Goal: Find contact information: Find contact information

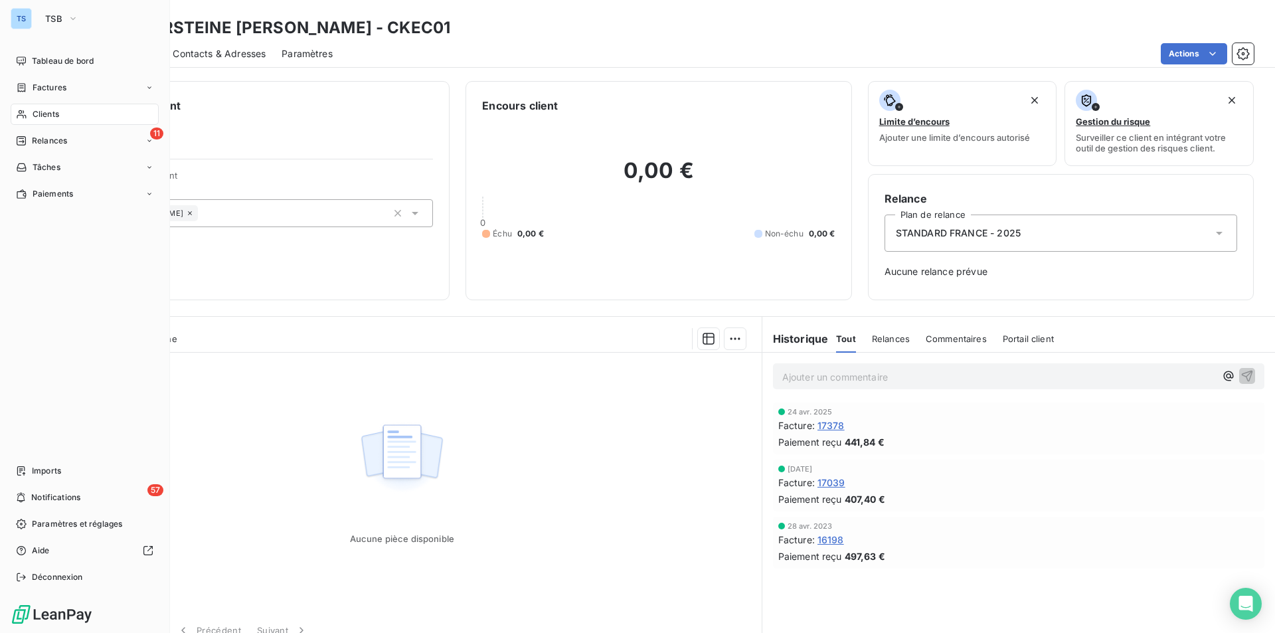
drag, startPoint x: 54, startPoint y: 108, endPoint x: 92, endPoint y: 109, distance: 37.9
click at [54, 108] on div "Clients" at bounding box center [85, 114] width 148 height 21
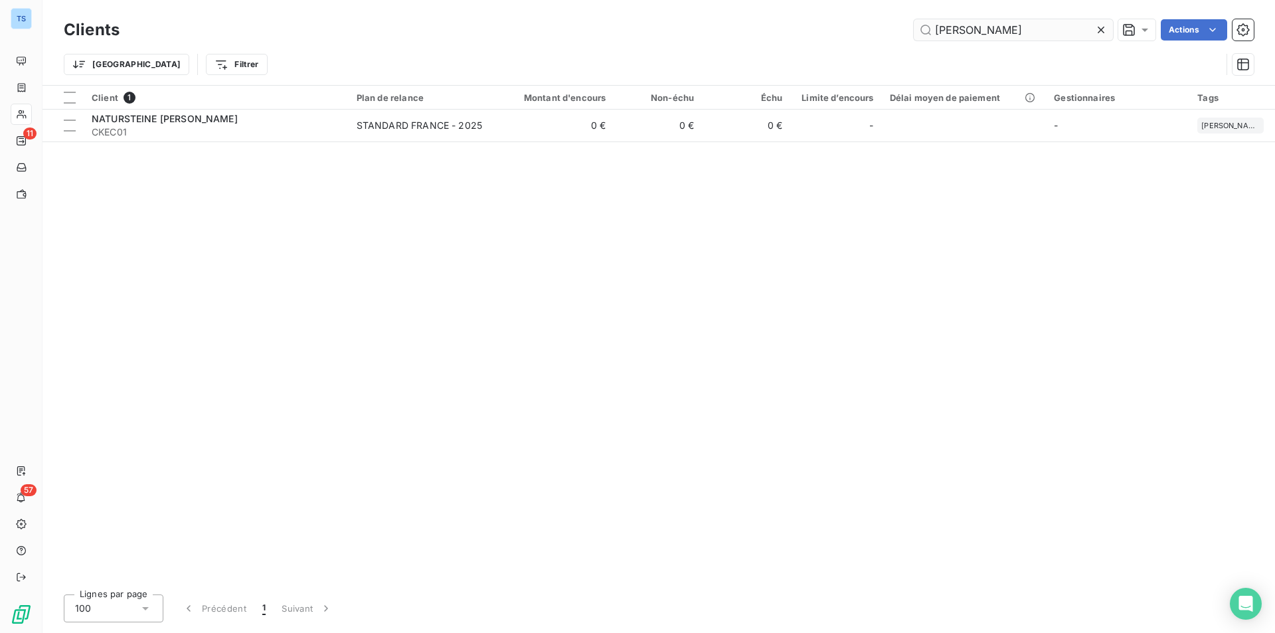
click at [1098, 26] on icon at bounding box center [1100, 29] width 13 height 13
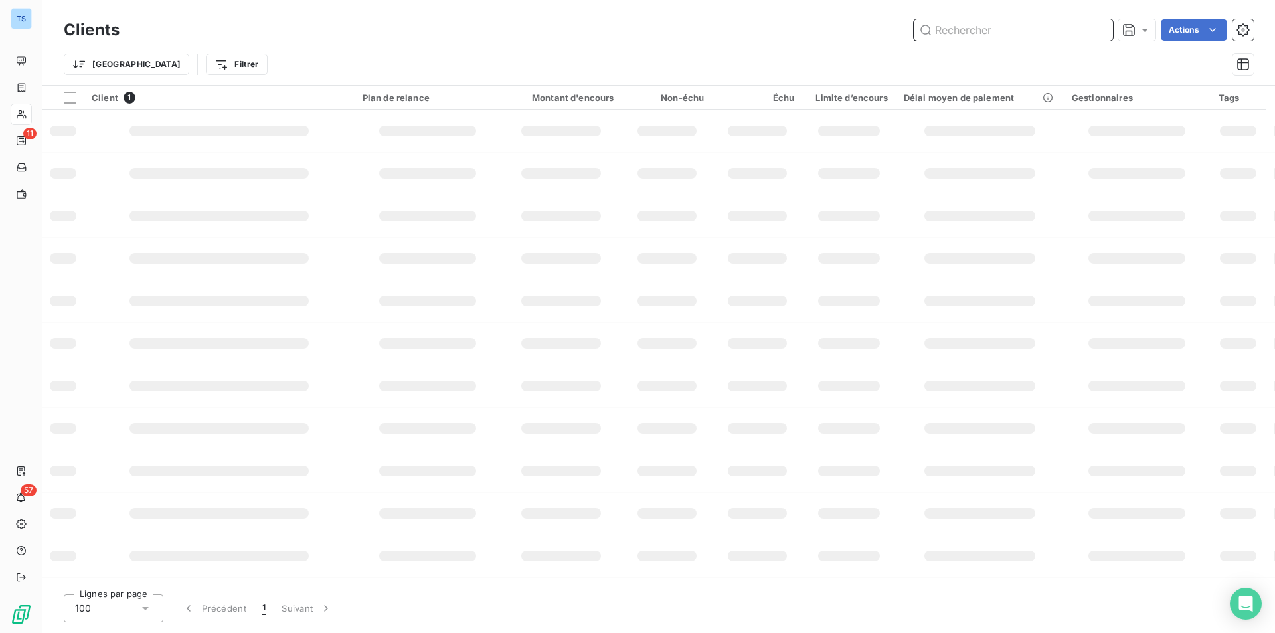
click at [1084, 30] on input "text" at bounding box center [1013, 29] width 199 height 21
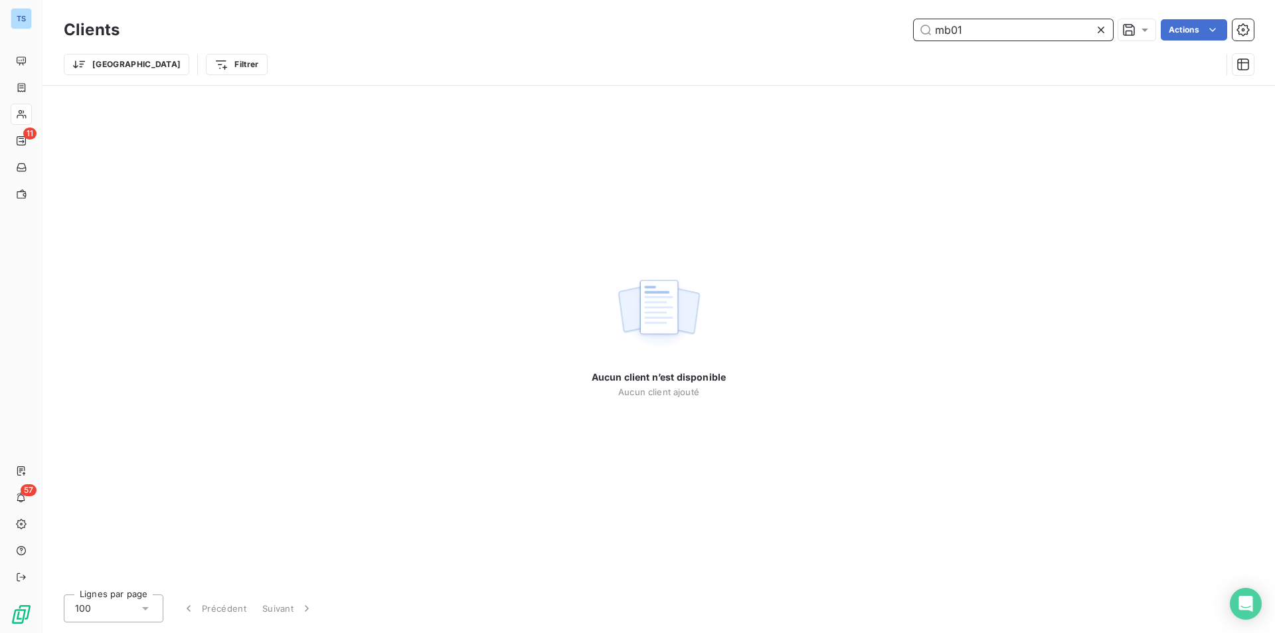
type input "mb01"
click at [1100, 25] on icon at bounding box center [1100, 29] width 13 height 13
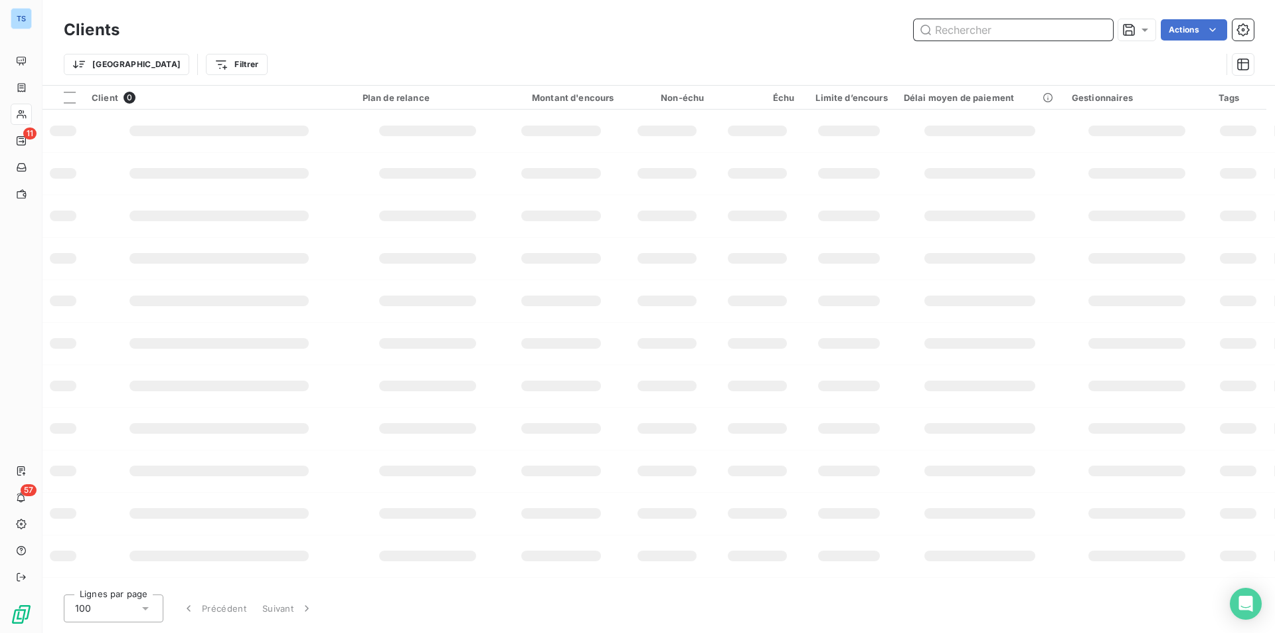
click at [1039, 29] on input "text" at bounding box center [1013, 29] width 199 height 21
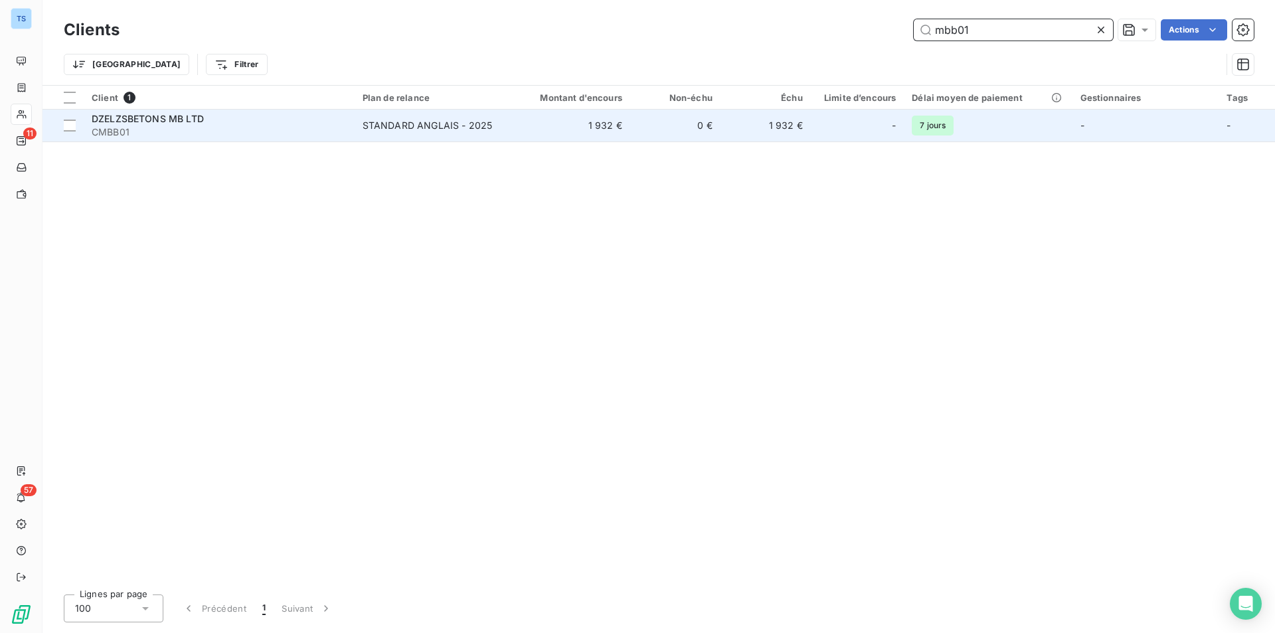
type input "mbb01"
click at [188, 121] on span "DZELZSBETONS MB LTD" at bounding box center [148, 118] width 112 height 11
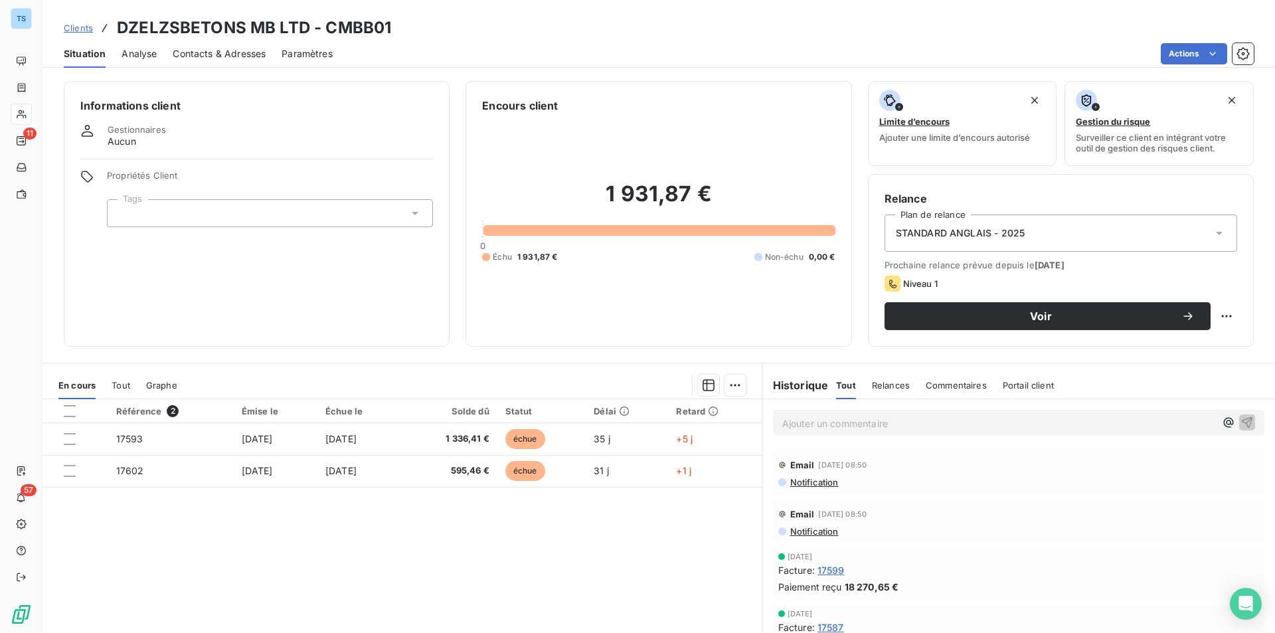
click at [218, 52] on span "Contacts & Adresses" at bounding box center [219, 53] width 93 height 13
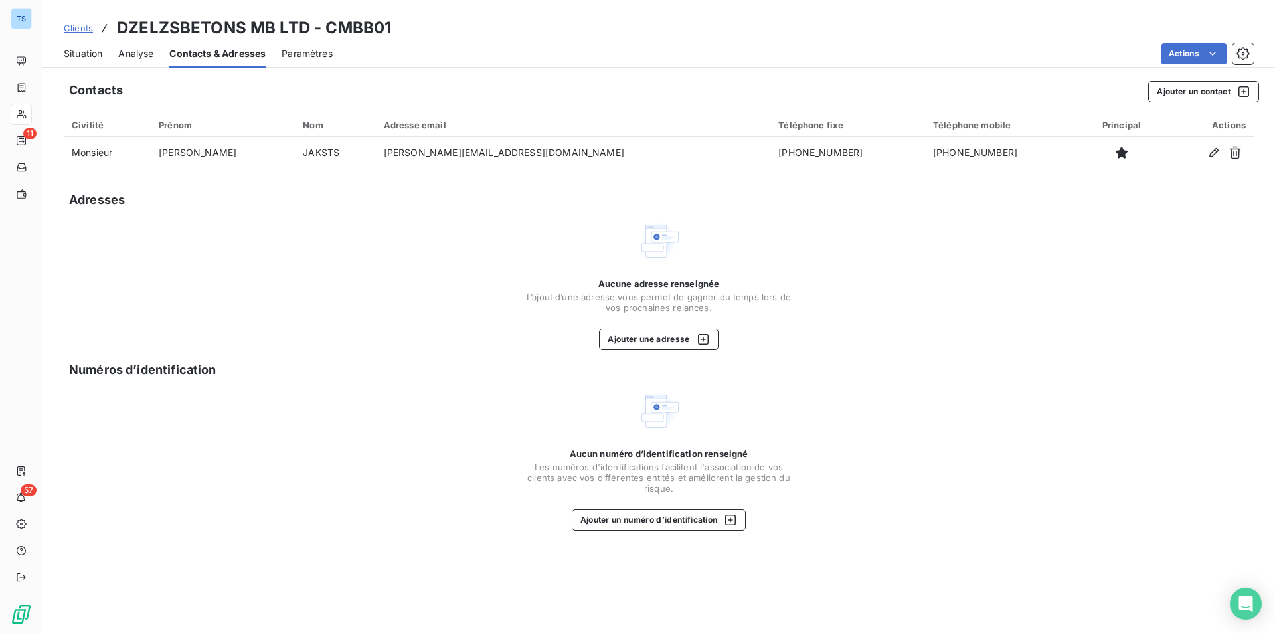
click at [1125, 278] on div "Aucune adresse renseignée L’ajout d’une adresse vous permet de gagner du temps …" at bounding box center [659, 285] width 1190 height 130
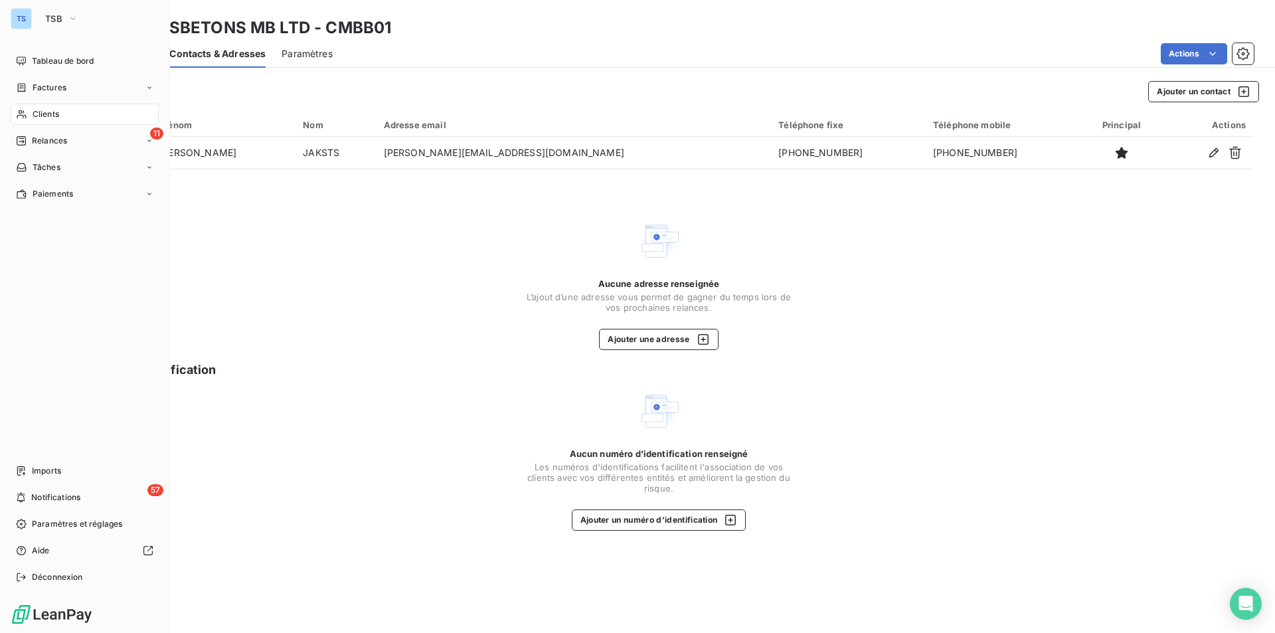
click at [46, 109] on span "Clients" at bounding box center [46, 114] width 27 height 12
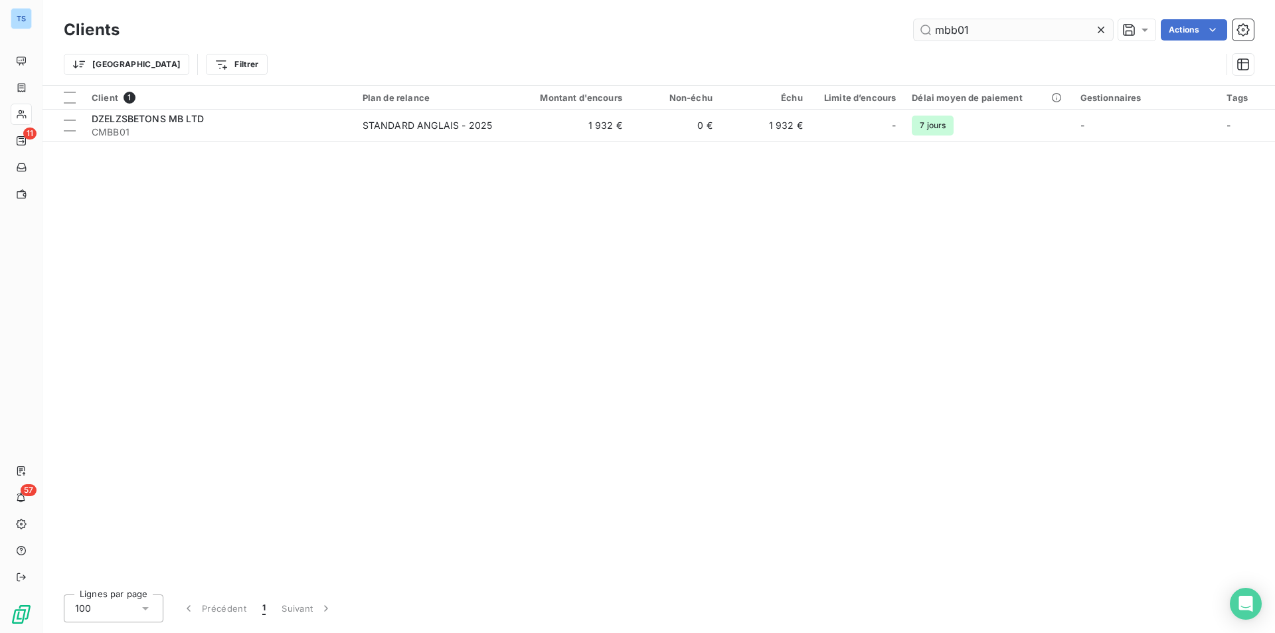
drag, startPoint x: 1101, startPoint y: 27, endPoint x: 1074, endPoint y: 27, distance: 26.6
click at [1101, 27] on icon at bounding box center [1100, 29] width 13 height 13
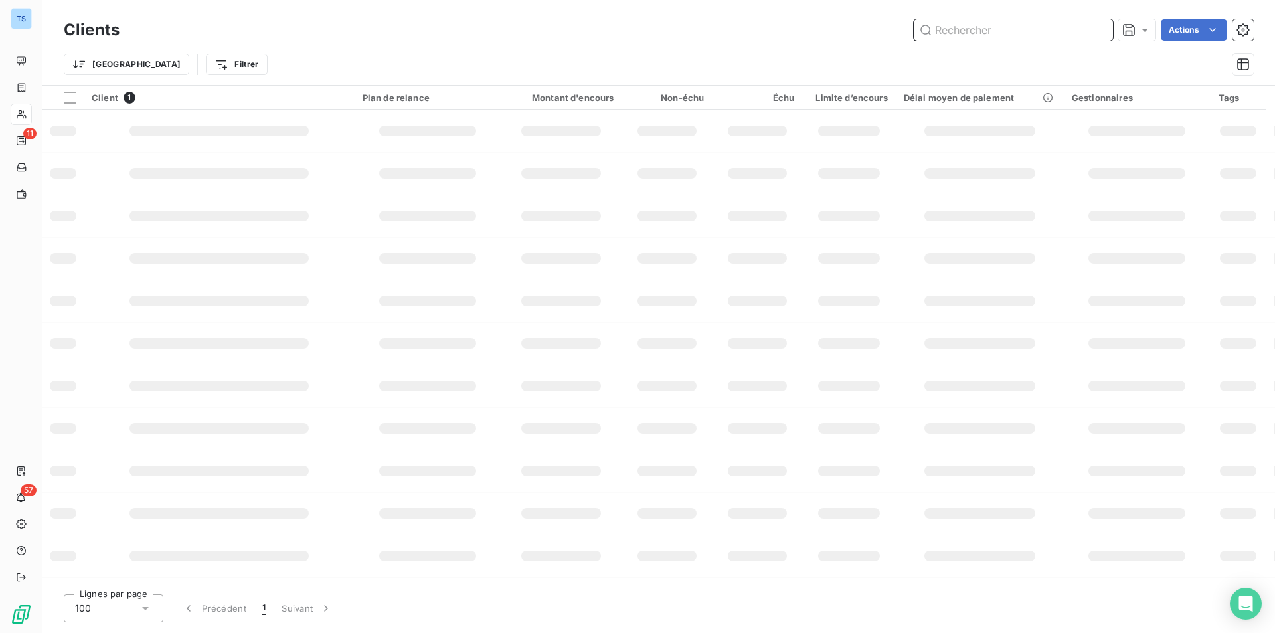
click at [1019, 31] on input "text" at bounding box center [1013, 29] width 199 height 21
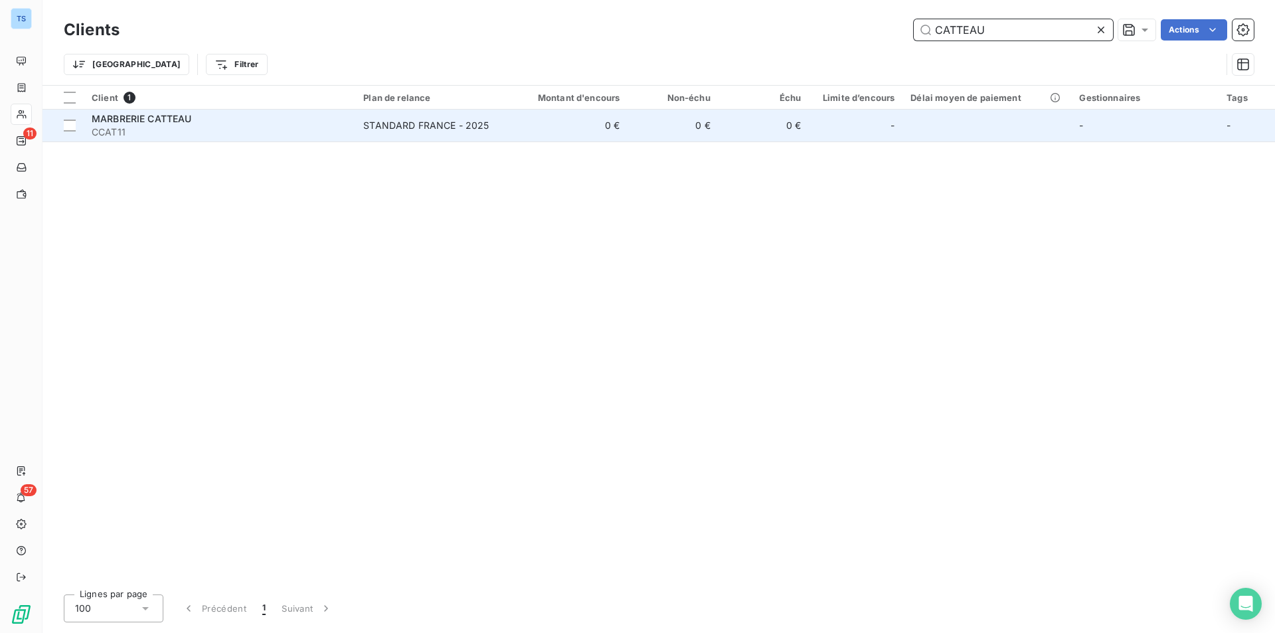
type input "CATTEAU"
click at [178, 119] on span "MARBRERIE CATTEAU" at bounding box center [142, 118] width 100 height 11
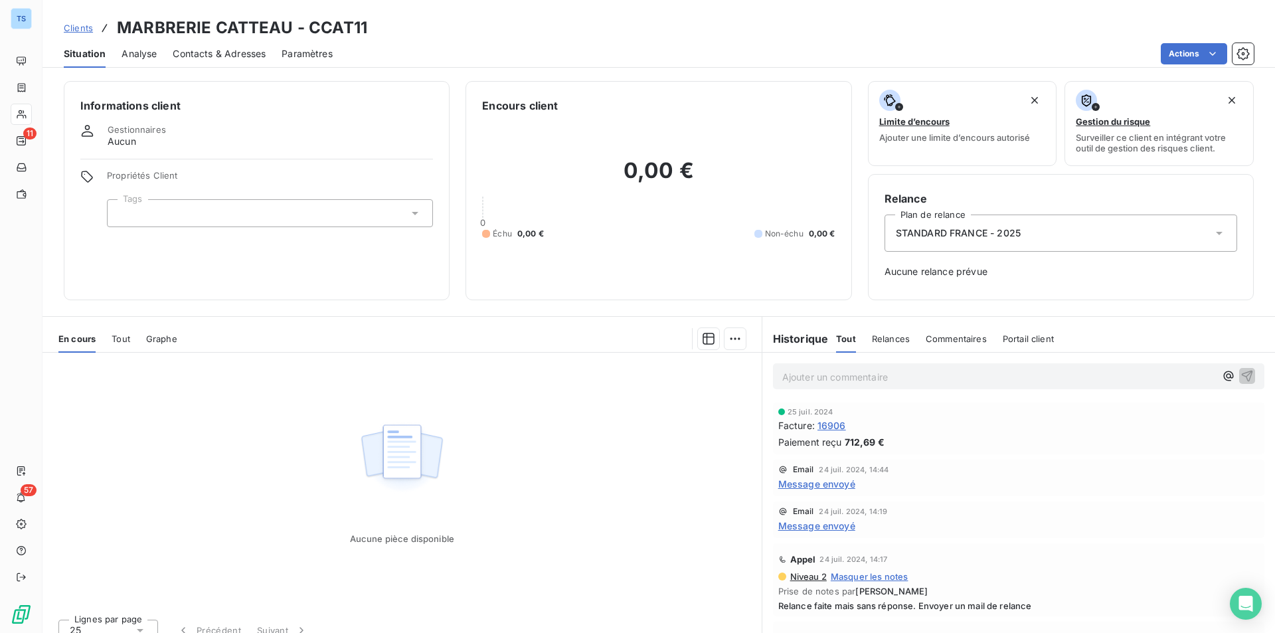
click at [215, 50] on span "Contacts & Adresses" at bounding box center [219, 53] width 93 height 13
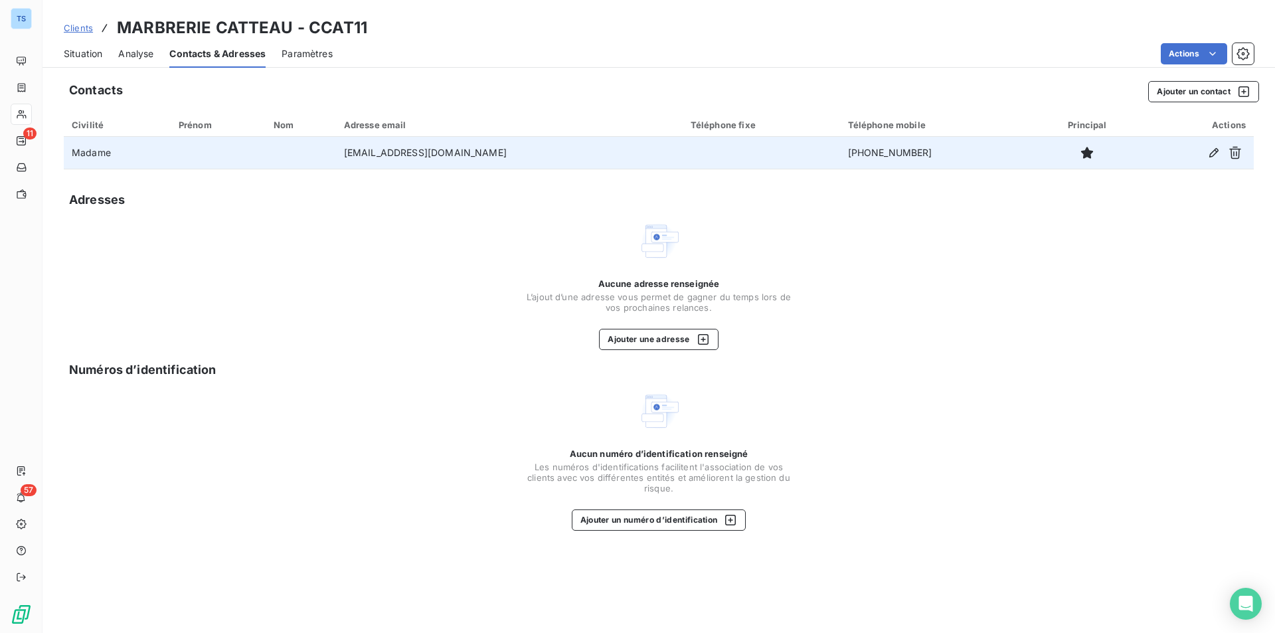
click at [863, 155] on td "[PHONE_NUMBER]" at bounding box center [937, 153] width 195 height 32
click at [922, 150] on td "[PHONE_NUMBER]" at bounding box center [937, 153] width 195 height 32
drag, startPoint x: 920, startPoint y: 151, endPoint x: 841, endPoint y: 151, distance: 79.0
click at [841, 151] on td "[PHONE_NUMBER]" at bounding box center [937, 153] width 195 height 32
copy td "[PHONE_NUMBER]"
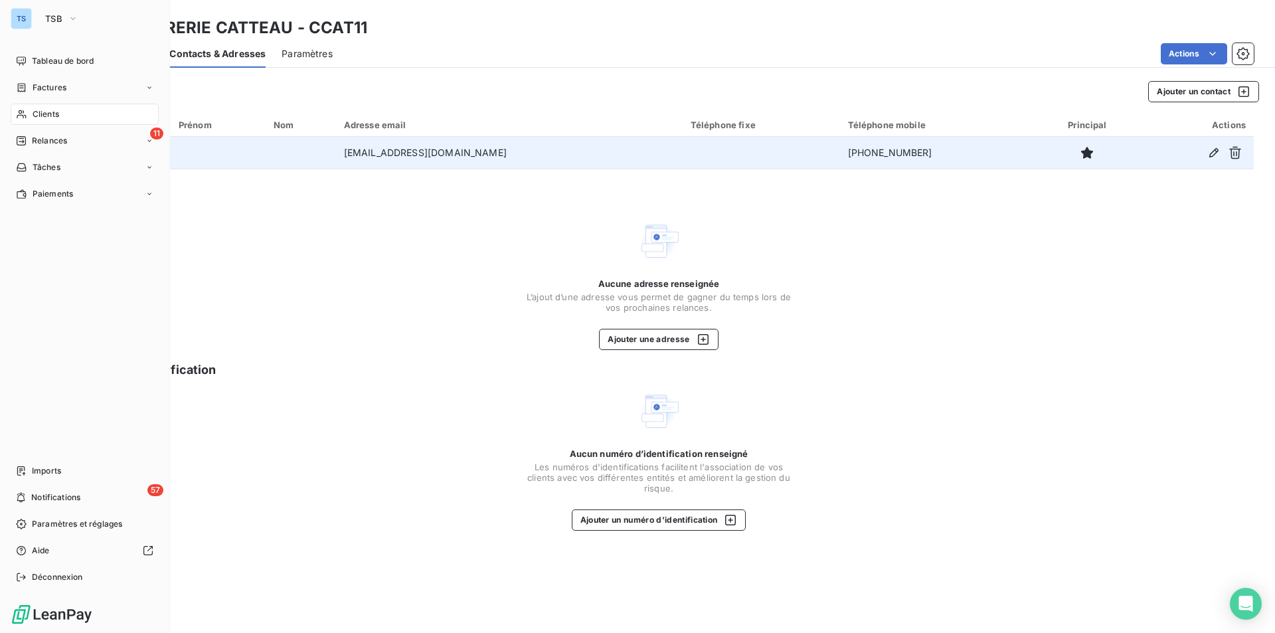
drag, startPoint x: 48, startPoint y: 112, endPoint x: 187, endPoint y: 143, distance: 141.6
click at [48, 112] on span "Clients" at bounding box center [46, 114] width 27 height 12
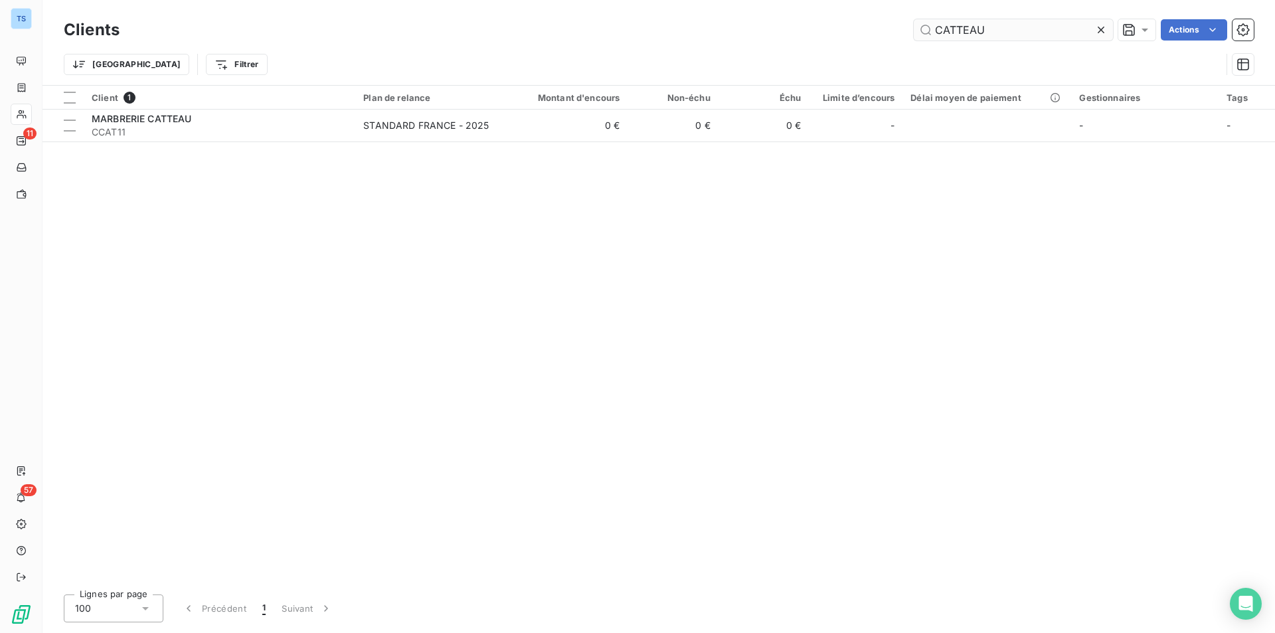
drag, startPoint x: 1098, startPoint y: 25, endPoint x: 1057, endPoint y: 30, distance: 40.8
click at [1098, 25] on icon at bounding box center [1100, 29] width 13 height 13
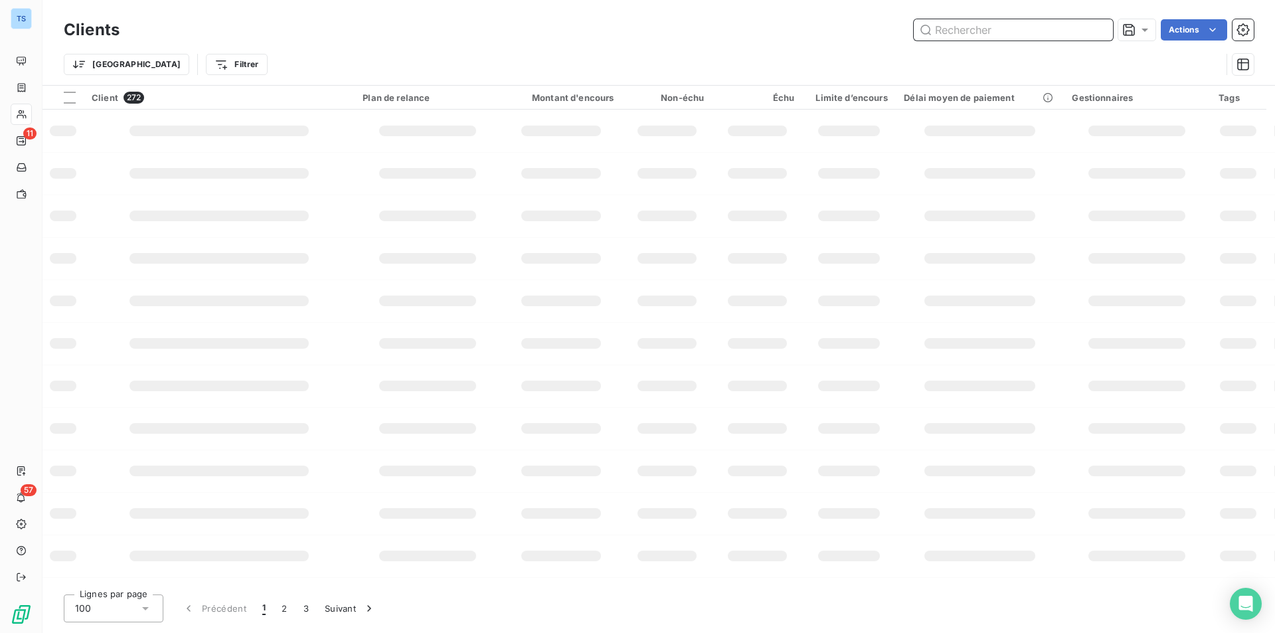
click at [1024, 30] on input "text" at bounding box center [1013, 29] width 199 height 21
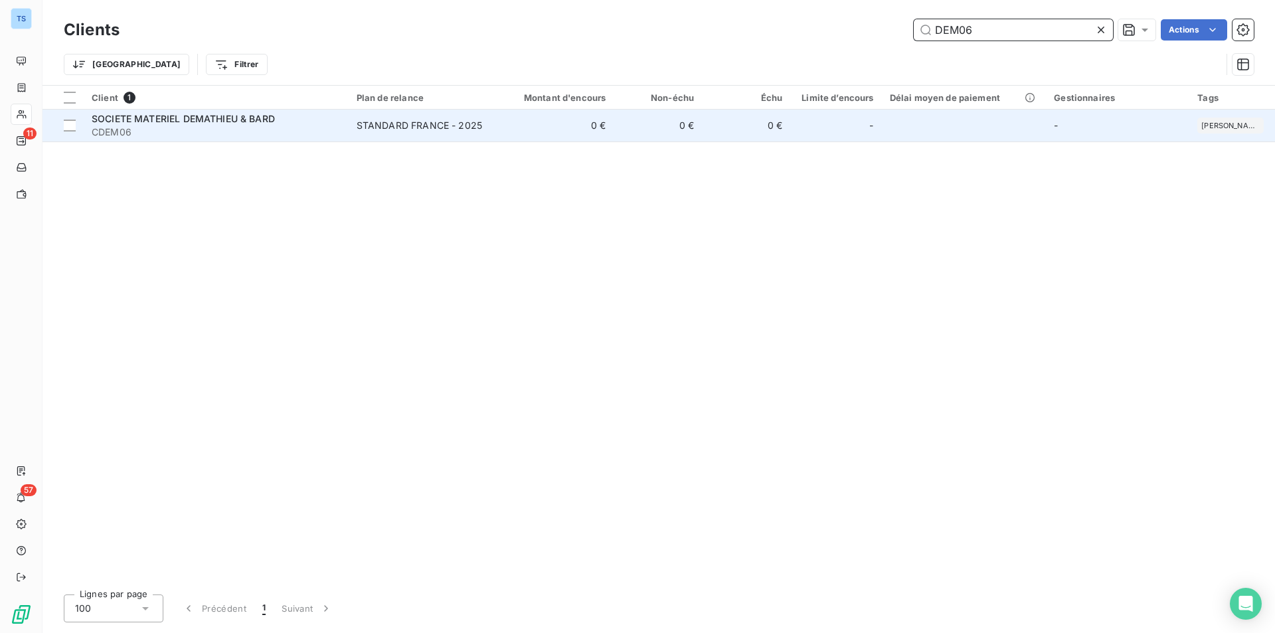
type input "DEM06"
click at [216, 117] on span "SOCIETE MATERIEL DEMATHIEU & BARD" at bounding box center [183, 118] width 183 height 11
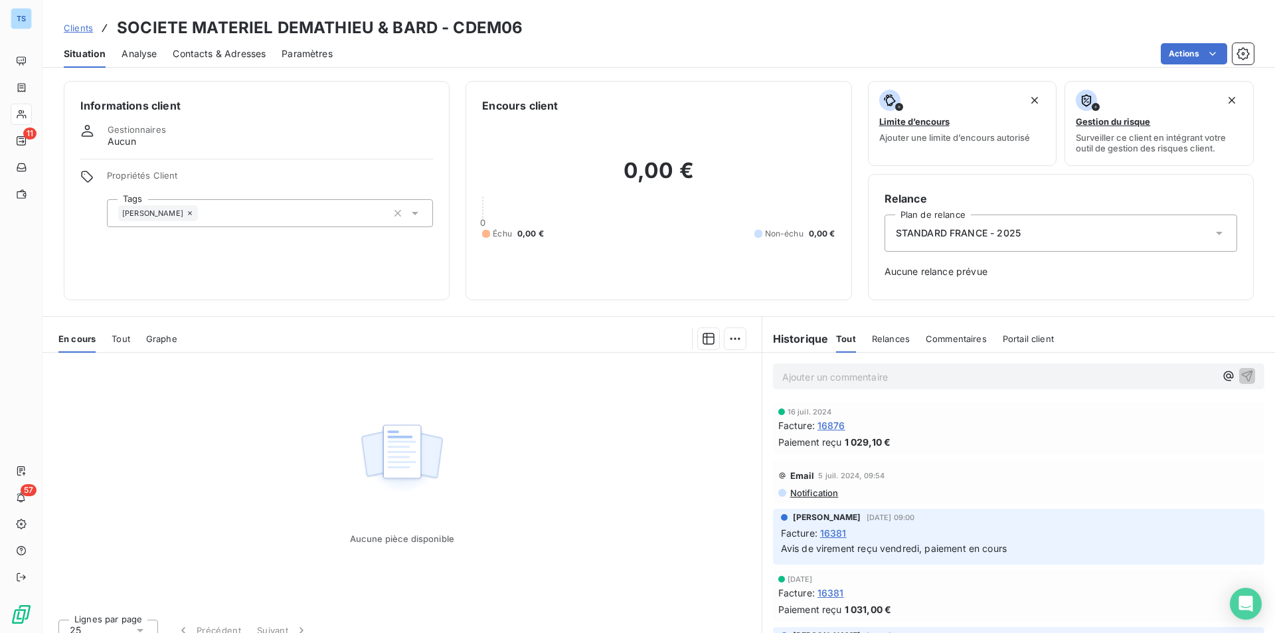
click at [255, 51] on span "Contacts & Adresses" at bounding box center [219, 53] width 93 height 13
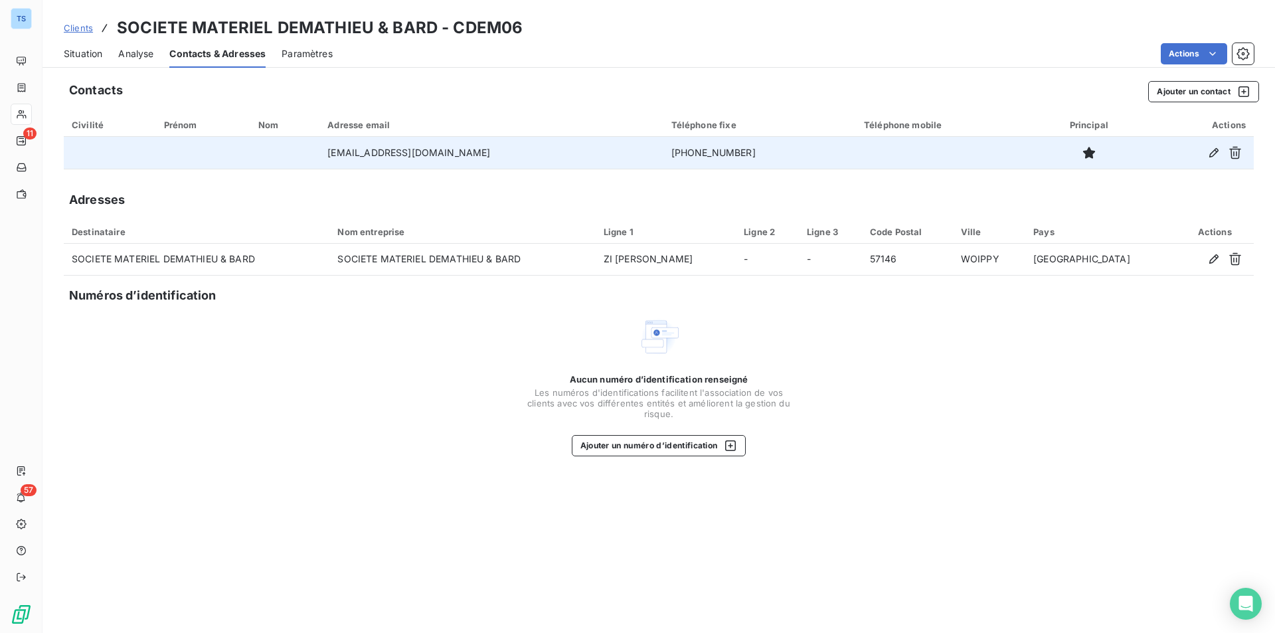
click at [689, 151] on td "[PHONE_NUMBER]" at bounding box center [759, 153] width 193 height 32
click at [726, 148] on td "[PHONE_NUMBER]" at bounding box center [759, 153] width 193 height 32
drag, startPoint x: 740, startPoint y: 149, endPoint x: 657, endPoint y: 153, distance: 83.1
click at [663, 153] on td "[PHONE_NUMBER]" at bounding box center [759, 153] width 193 height 32
copy td "[PHONE_NUMBER]"
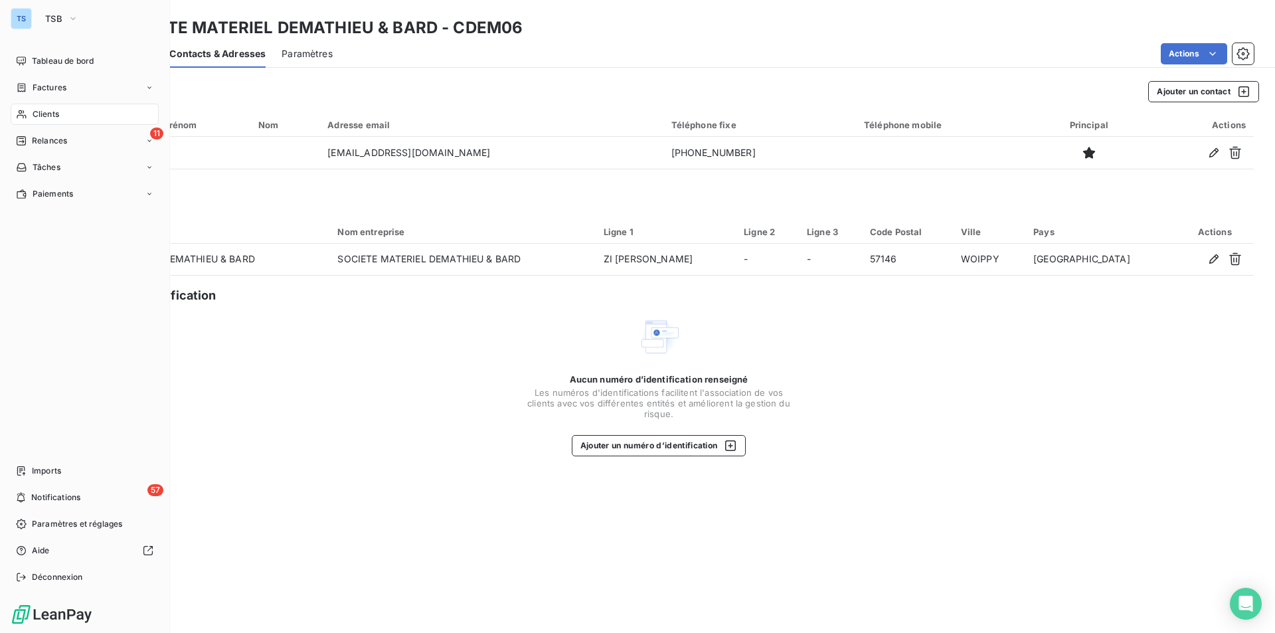
click at [44, 110] on span "Clients" at bounding box center [46, 114] width 27 height 12
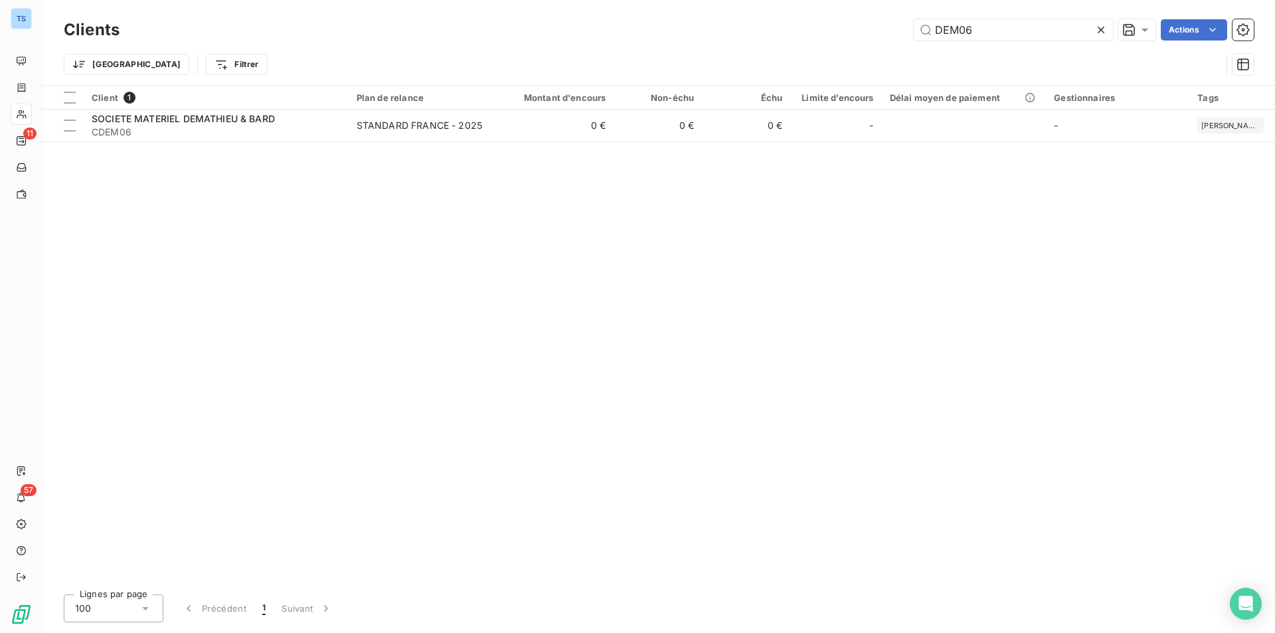
click at [1101, 29] on icon at bounding box center [1101, 30] width 7 height 7
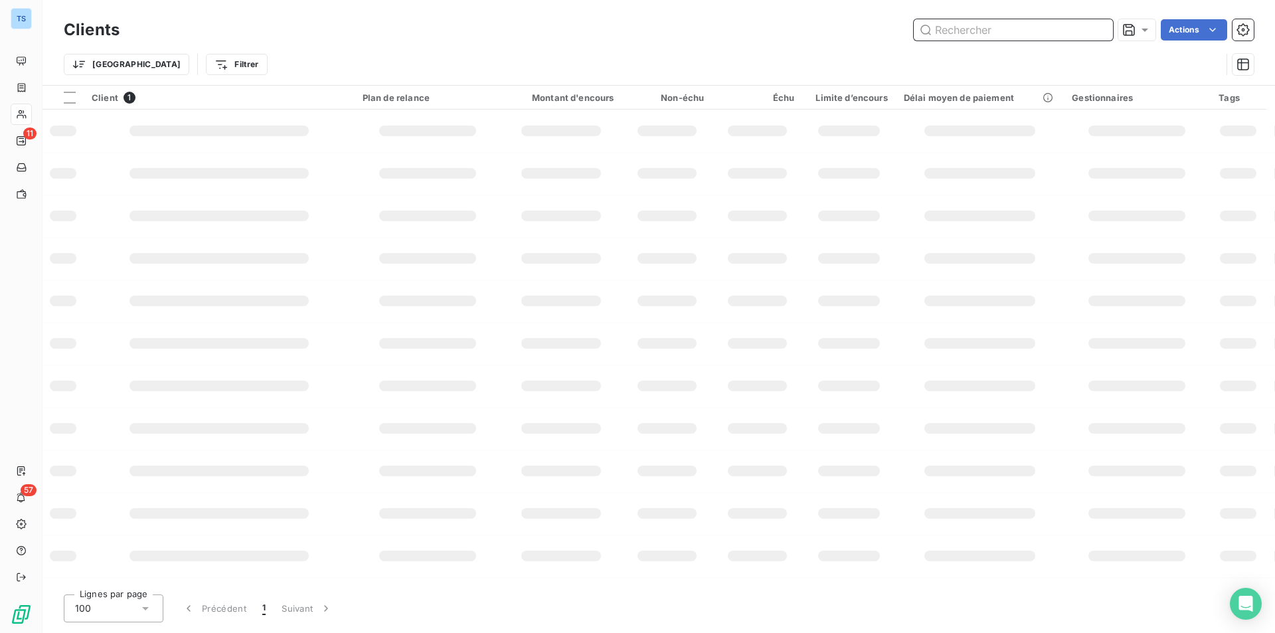
click at [1082, 29] on input "text" at bounding box center [1013, 29] width 199 height 21
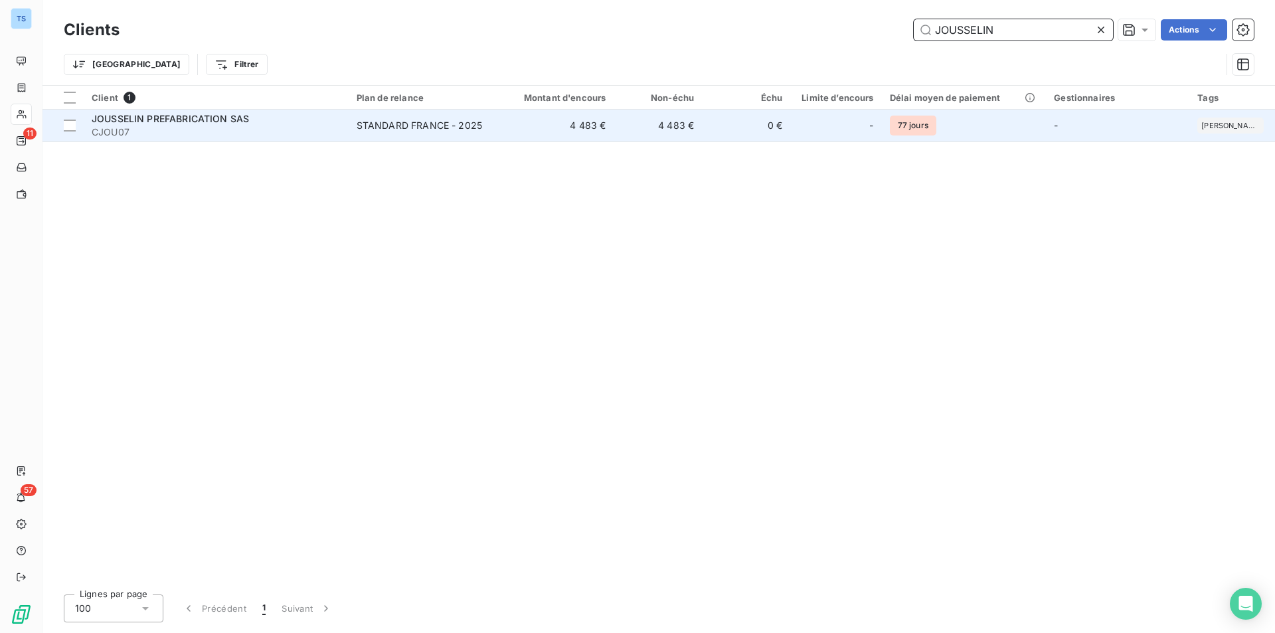
type input "JOUSSELIN"
click at [180, 122] on span "JOUSSELIN PREFABRICATION SAS" at bounding box center [170, 118] width 157 height 11
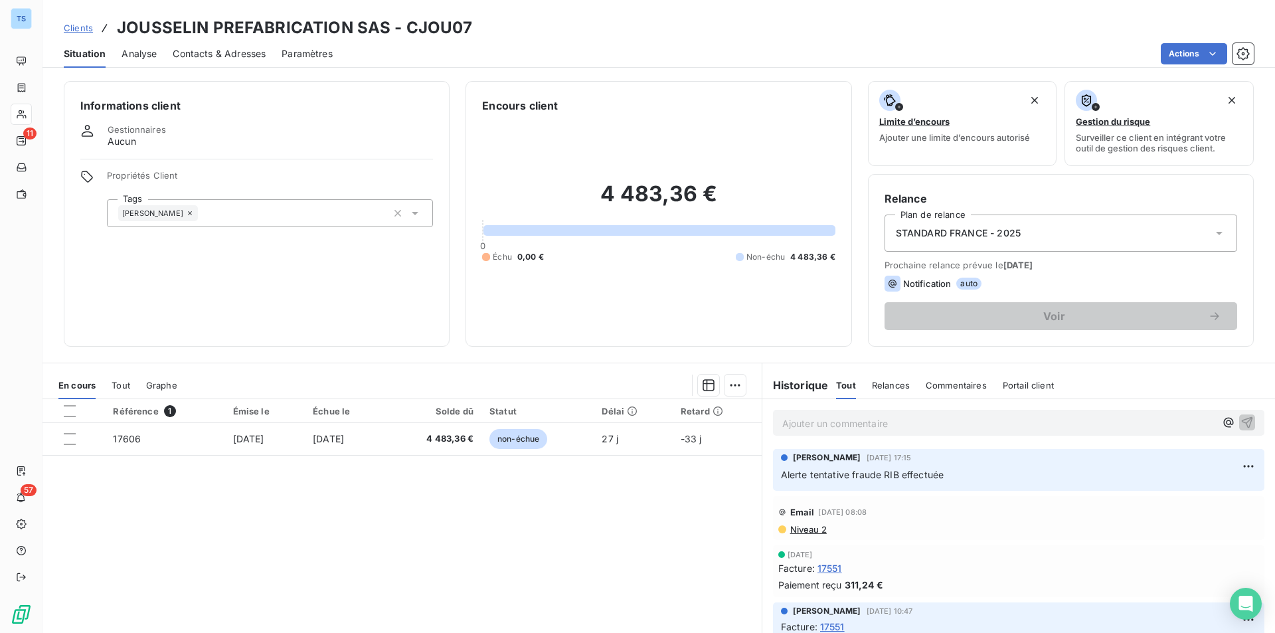
click at [226, 50] on span "Contacts & Adresses" at bounding box center [219, 53] width 93 height 13
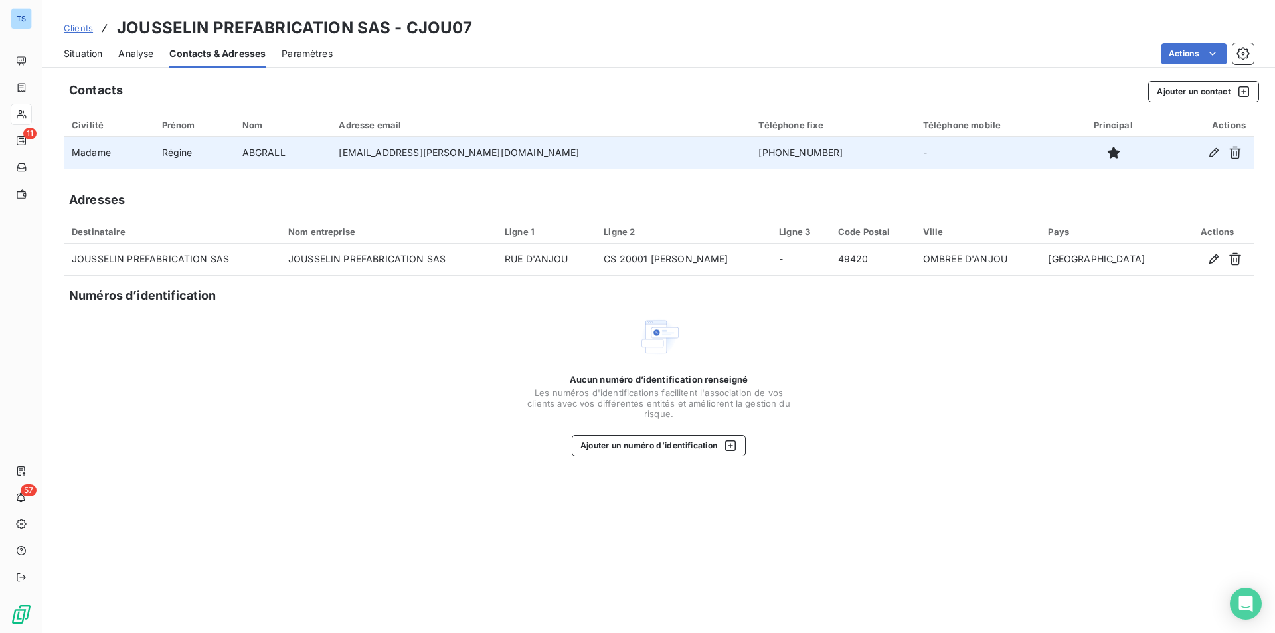
click at [750, 153] on td "[PHONE_NUMBER]" at bounding box center [832, 153] width 164 height 32
drag, startPoint x: 644, startPoint y: 151, endPoint x: 724, endPoint y: 151, distance: 80.3
click at [750, 151] on td "[PHONE_NUMBER]" at bounding box center [832, 153] width 164 height 32
copy td "[PHONE_NUMBER]"
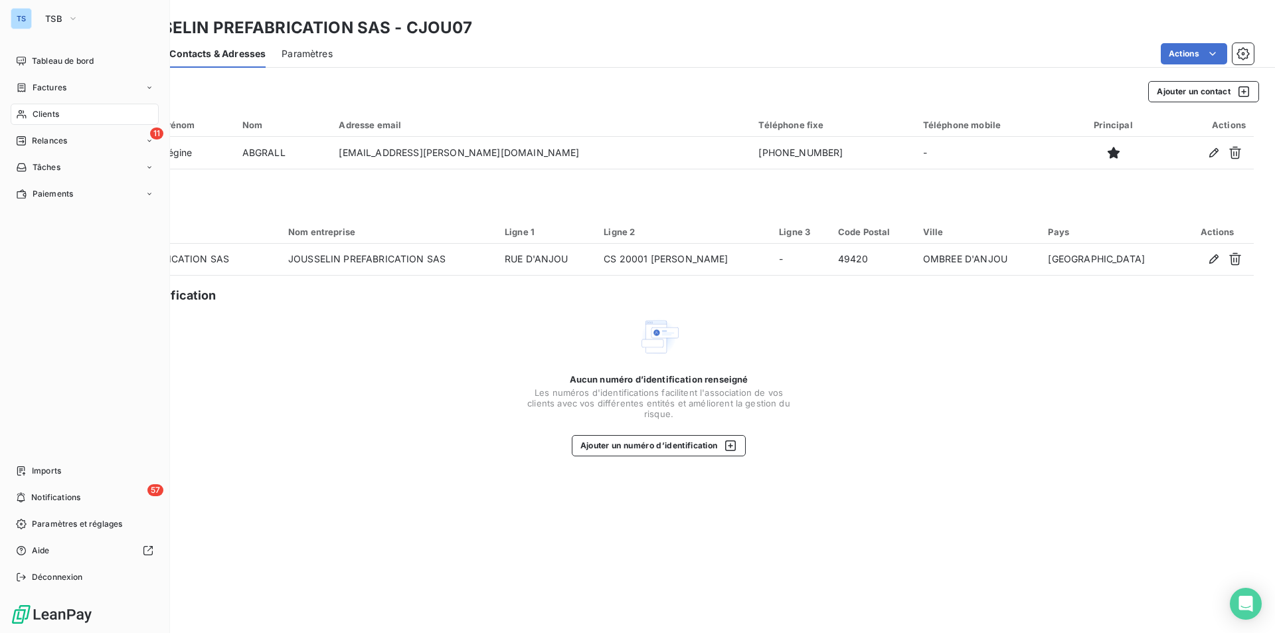
drag, startPoint x: 43, startPoint y: 110, endPoint x: 368, endPoint y: 155, distance: 327.8
click at [43, 110] on span "Clients" at bounding box center [46, 114] width 27 height 12
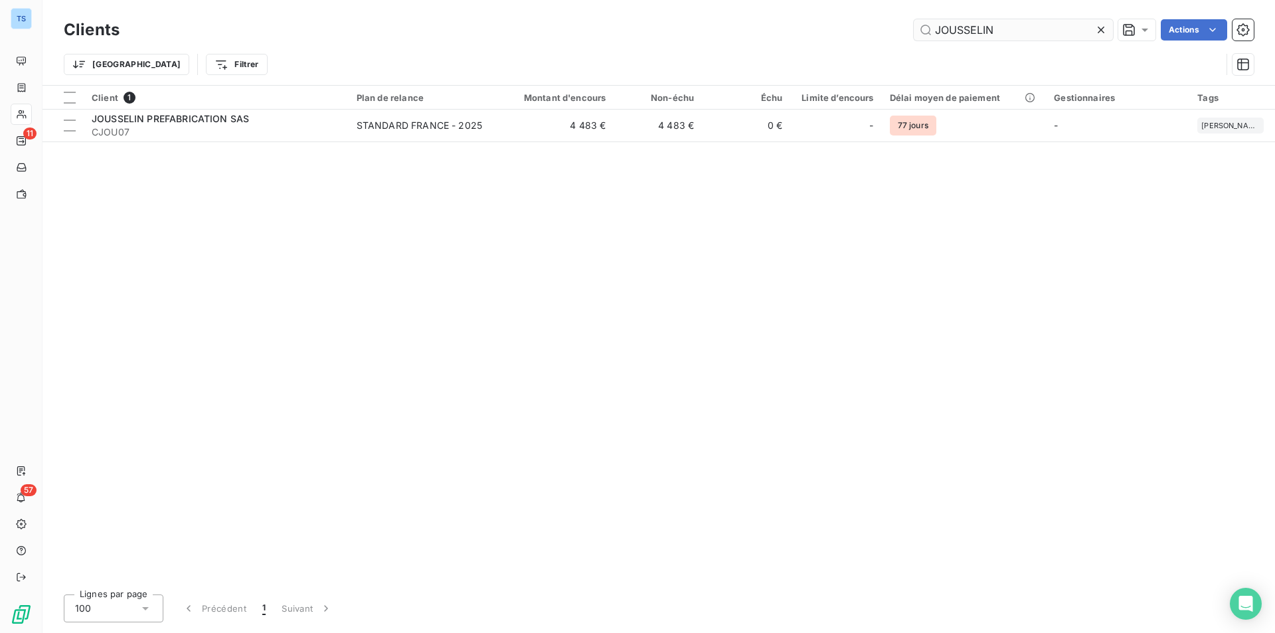
drag, startPoint x: 1098, startPoint y: 27, endPoint x: 1084, endPoint y: 28, distance: 14.0
click at [1098, 27] on icon at bounding box center [1100, 29] width 13 height 13
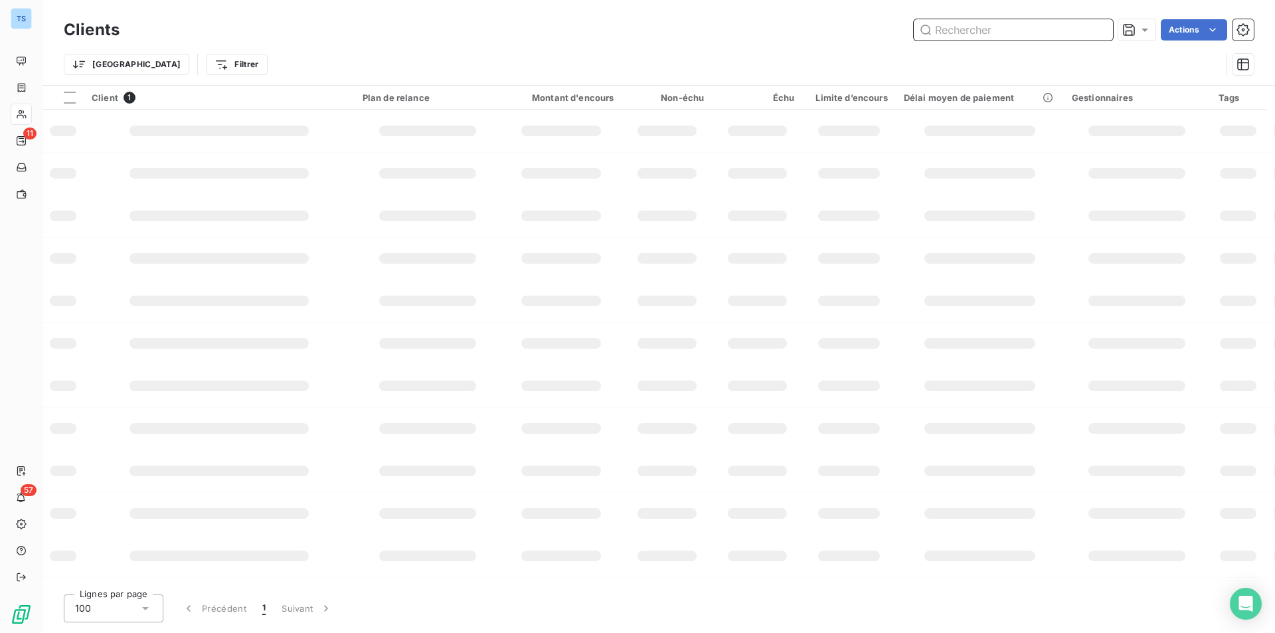
click at [1076, 28] on input "text" at bounding box center [1013, 29] width 199 height 21
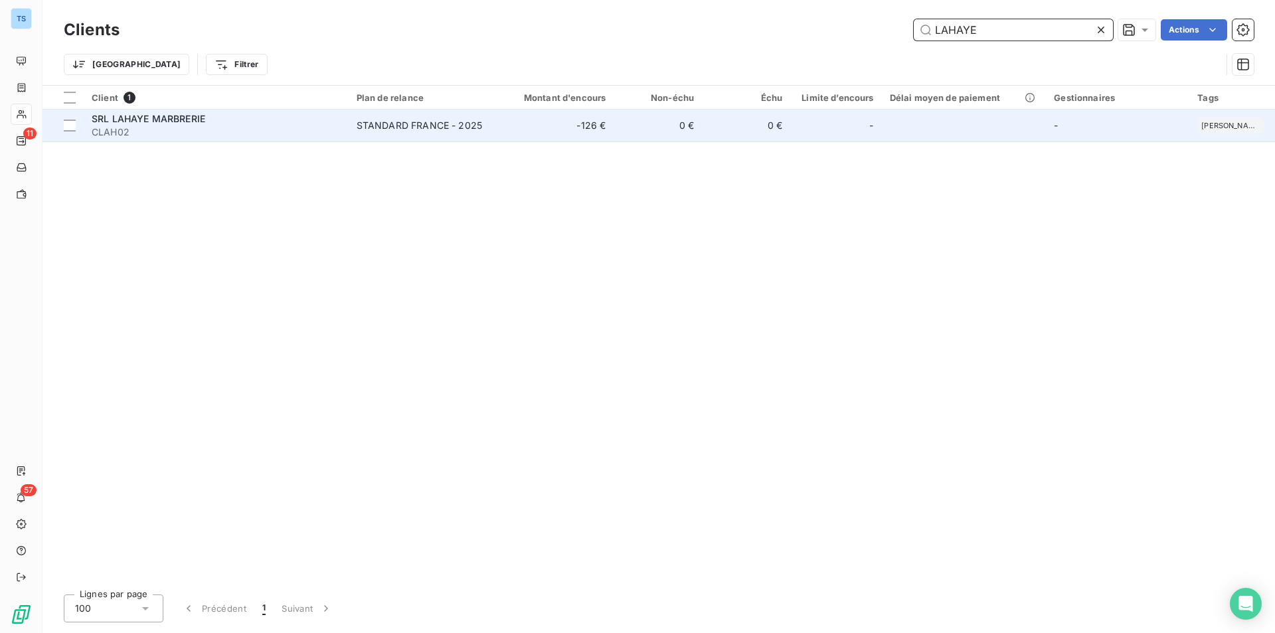
type input "LAHAYE"
click at [191, 124] on span "SRL LAHAYE MARBRERIE" at bounding box center [149, 118] width 114 height 11
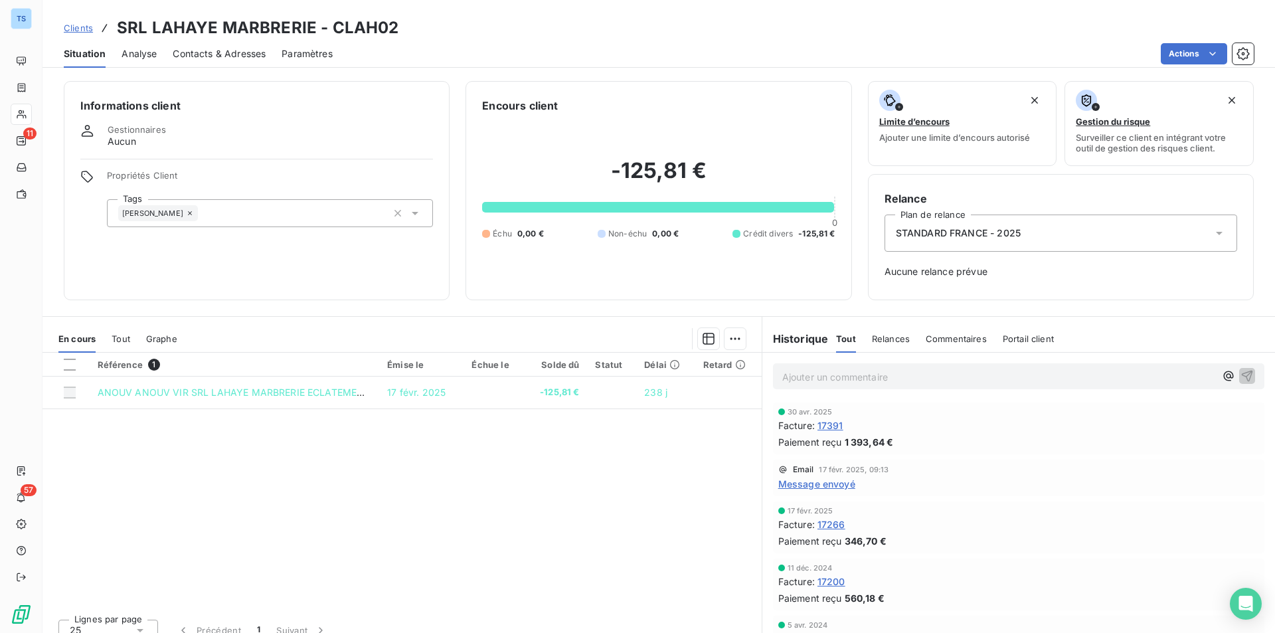
click at [203, 53] on span "Contacts & Adresses" at bounding box center [219, 53] width 93 height 13
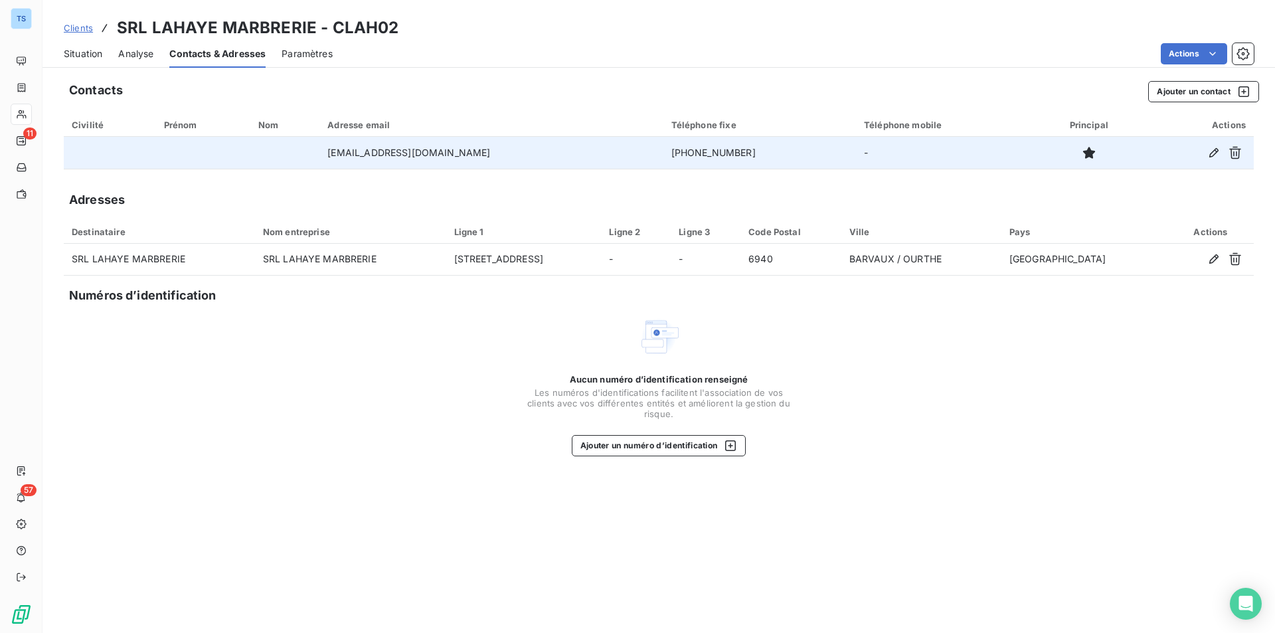
click at [663, 151] on td "[PHONE_NUMBER]" at bounding box center [759, 153] width 193 height 32
drag, startPoint x: 602, startPoint y: 152, endPoint x: 675, endPoint y: 156, distance: 73.8
click at [675, 156] on td "[PHONE_NUMBER]" at bounding box center [759, 153] width 193 height 32
copy td "[PHONE_NUMBER]"
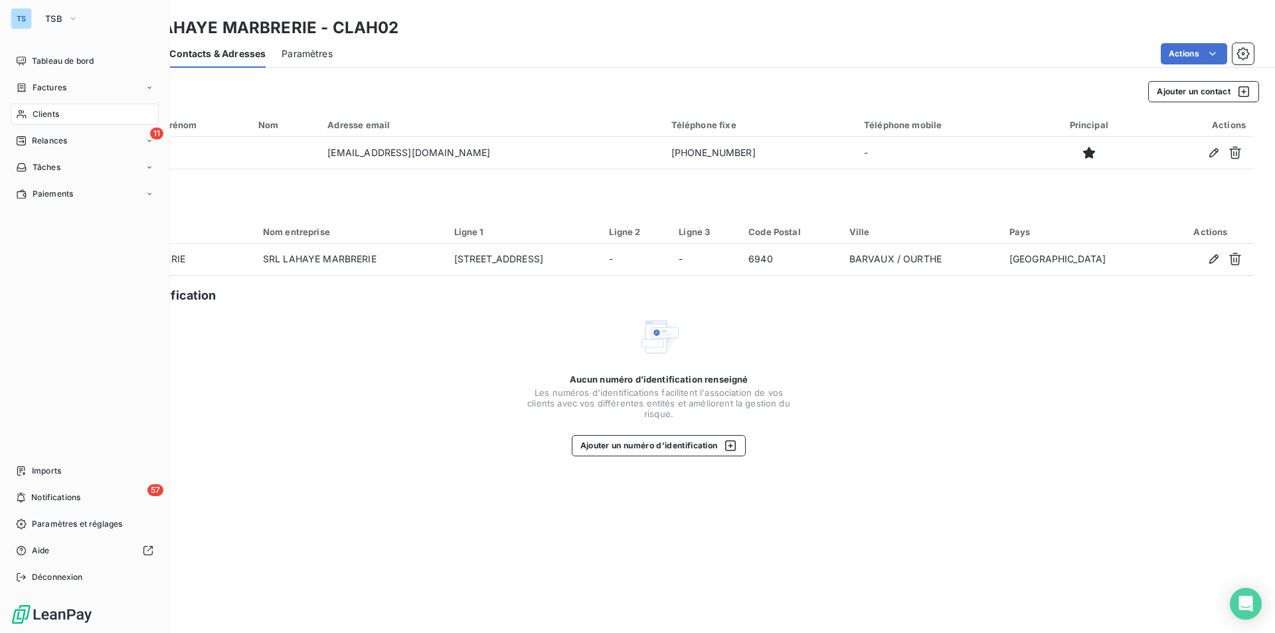
drag, startPoint x: 49, startPoint y: 108, endPoint x: 385, endPoint y: 127, distance: 336.5
click at [49, 108] on span "Clients" at bounding box center [46, 114] width 27 height 12
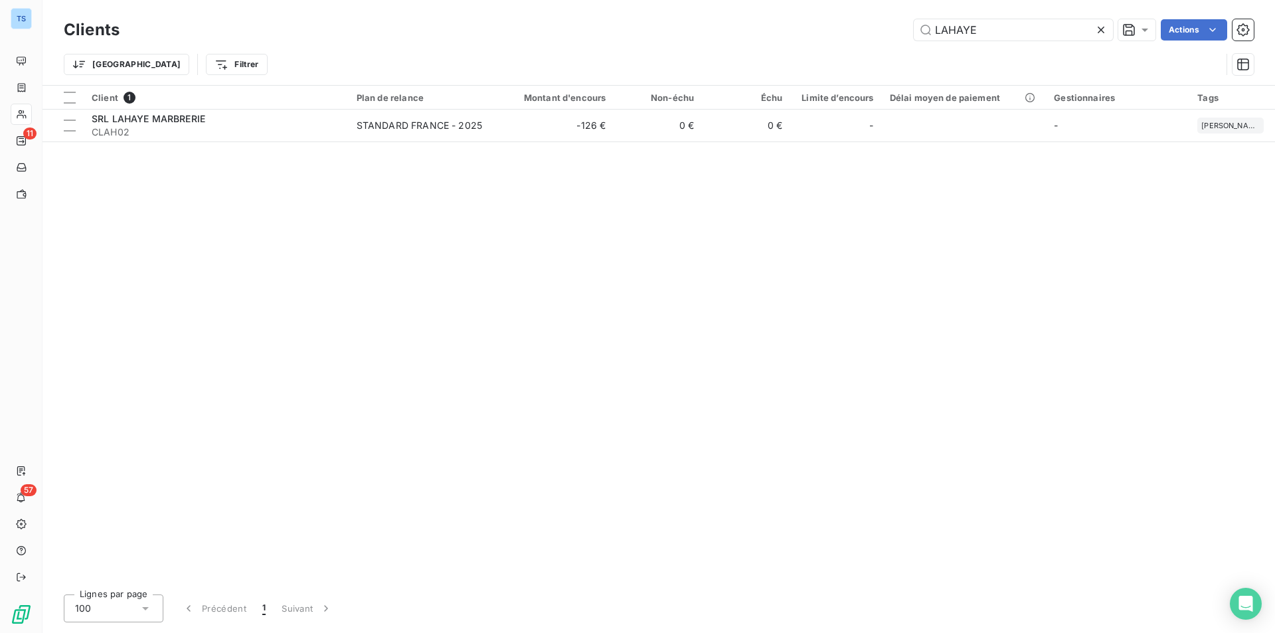
click at [1101, 27] on icon at bounding box center [1100, 29] width 13 height 13
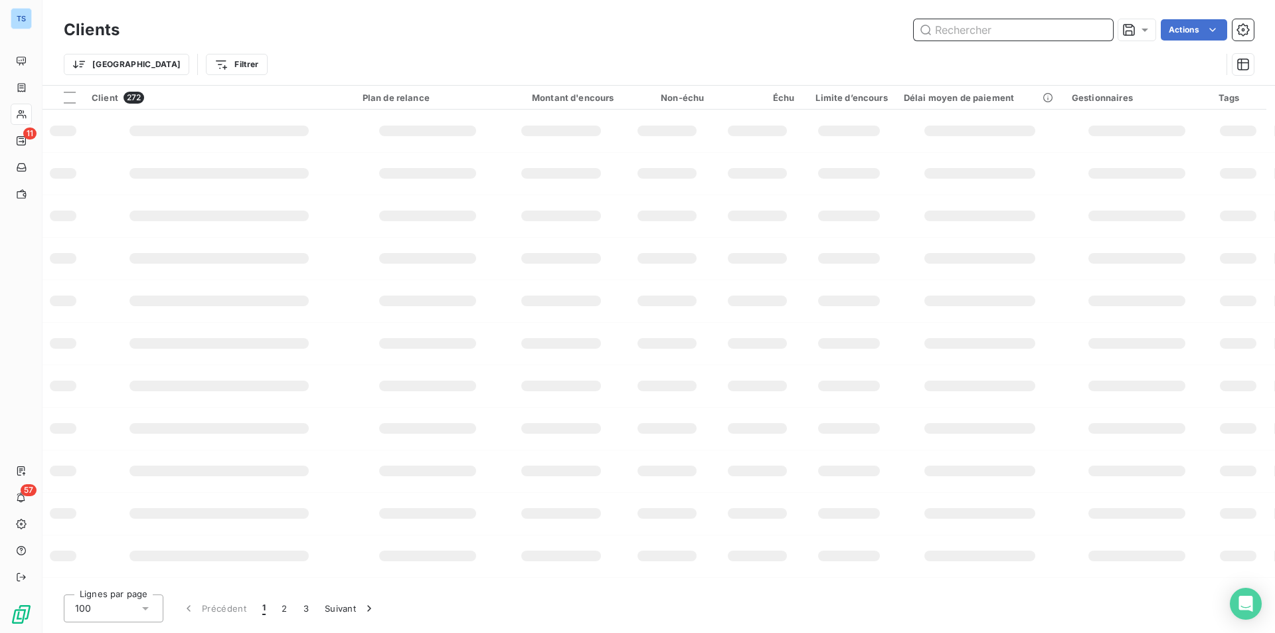
click at [1081, 27] on input "text" at bounding box center [1013, 29] width 199 height 21
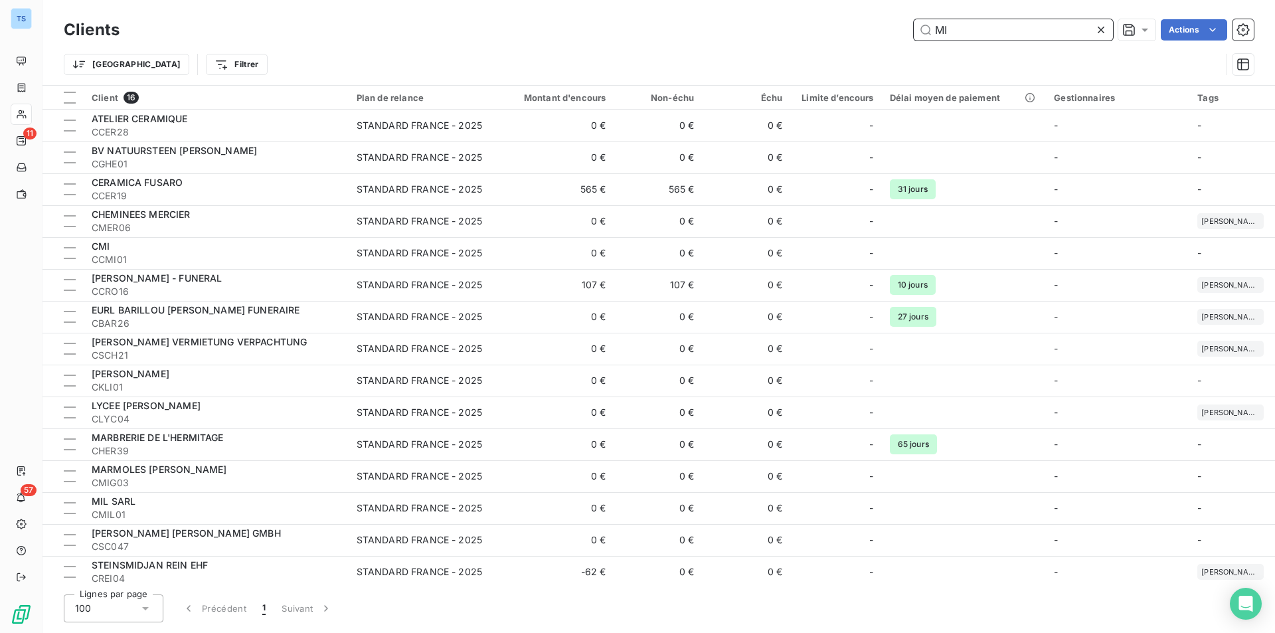
type input "M"
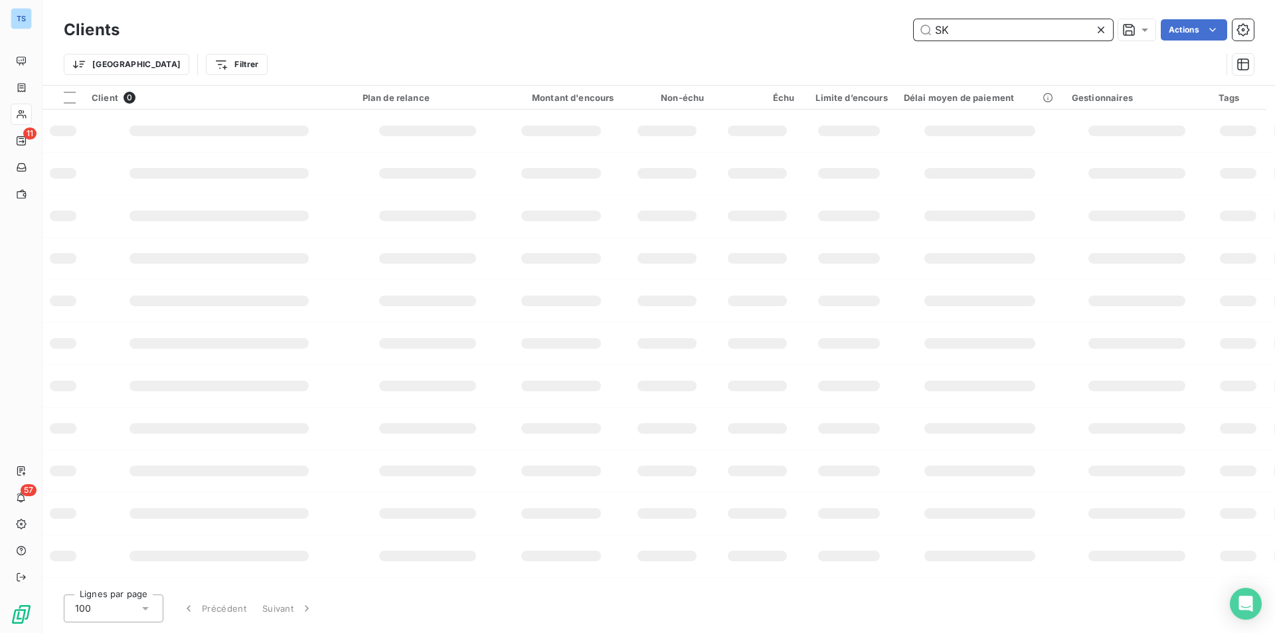
type input "S"
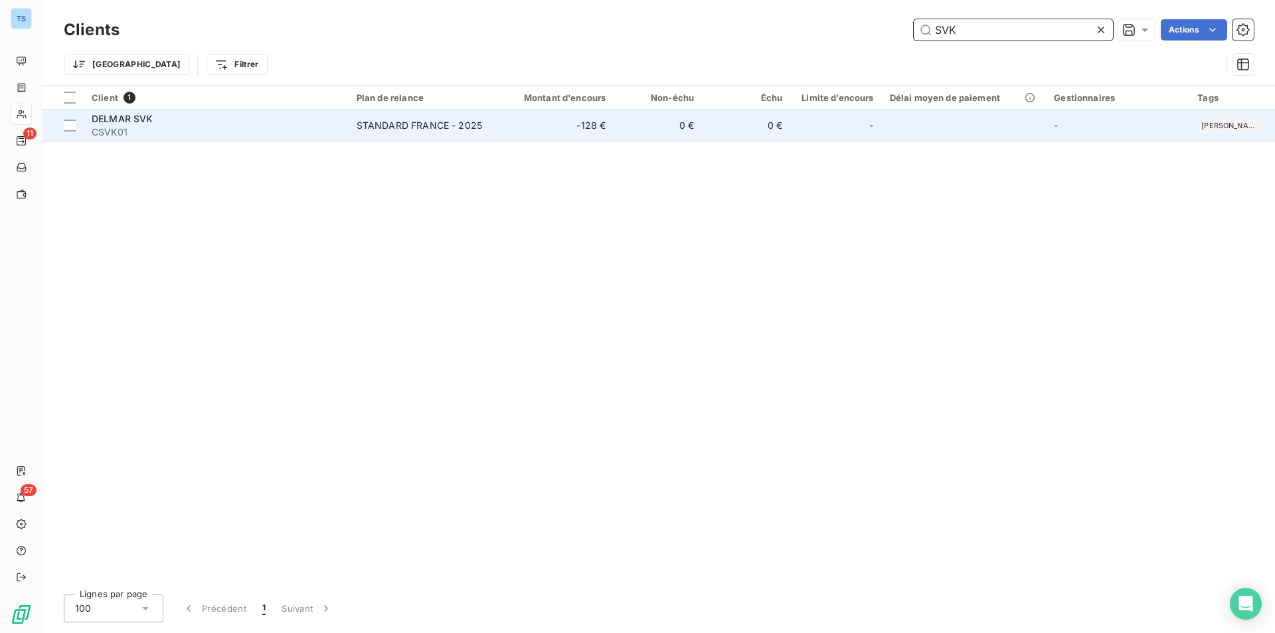
type input "SVK"
click at [158, 124] on div "DELMAR SVK" at bounding box center [216, 118] width 249 height 13
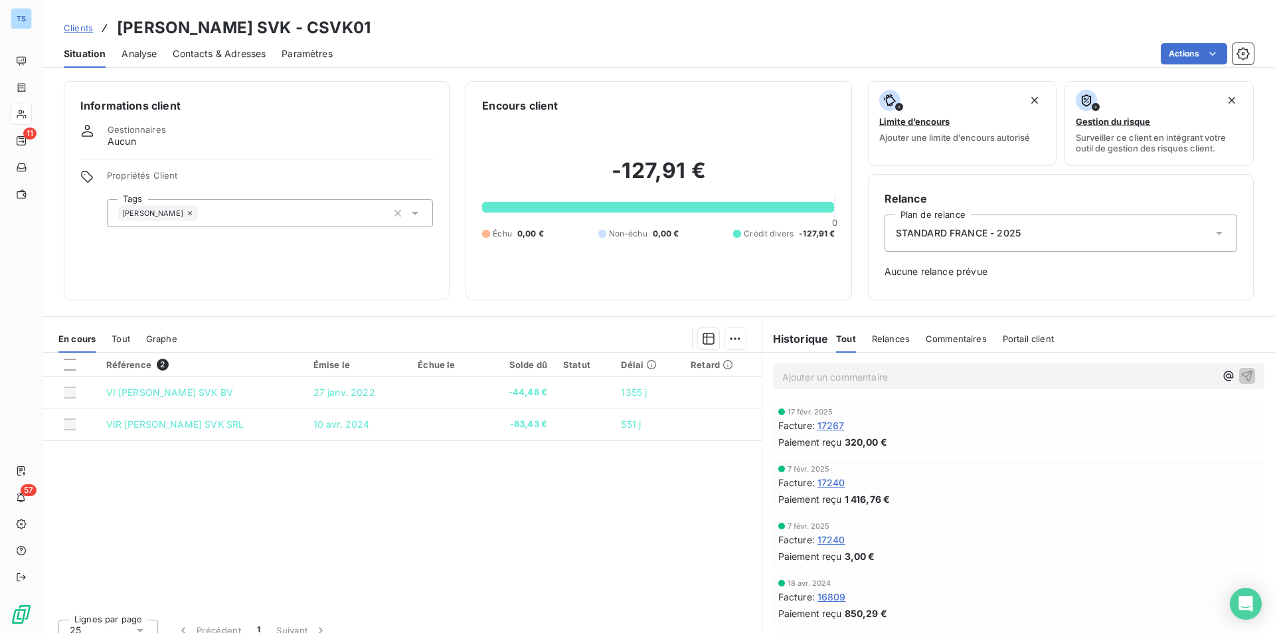
click at [194, 51] on span "Contacts & Adresses" at bounding box center [219, 53] width 93 height 13
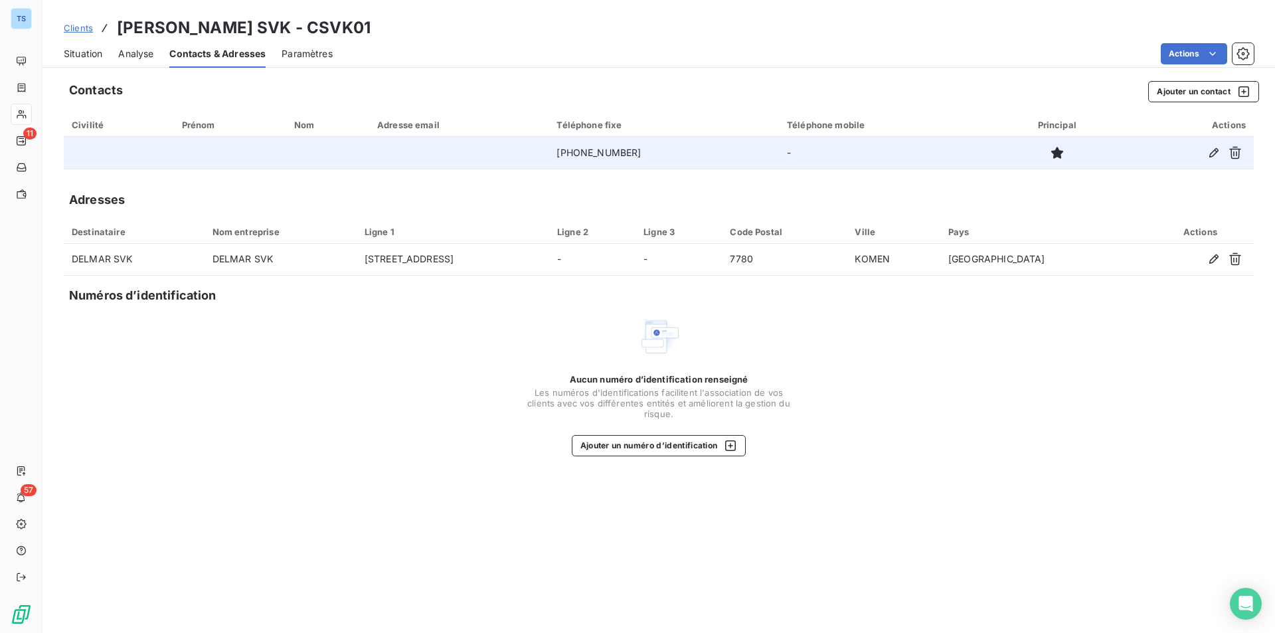
click at [569, 151] on td "[PHONE_NUMBER]" at bounding box center [663, 153] width 230 height 32
drag, startPoint x: 637, startPoint y: 152, endPoint x: 557, endPoint y: 149, distance: 79.8
click at [557, 149] on td "[PHONE_NUMBER]" at bounding box center [663, 153] width 230 height 32
copy td "[PHONE_NUMBER]"
